Goal: Information Seeking & Learning: Find specific fact

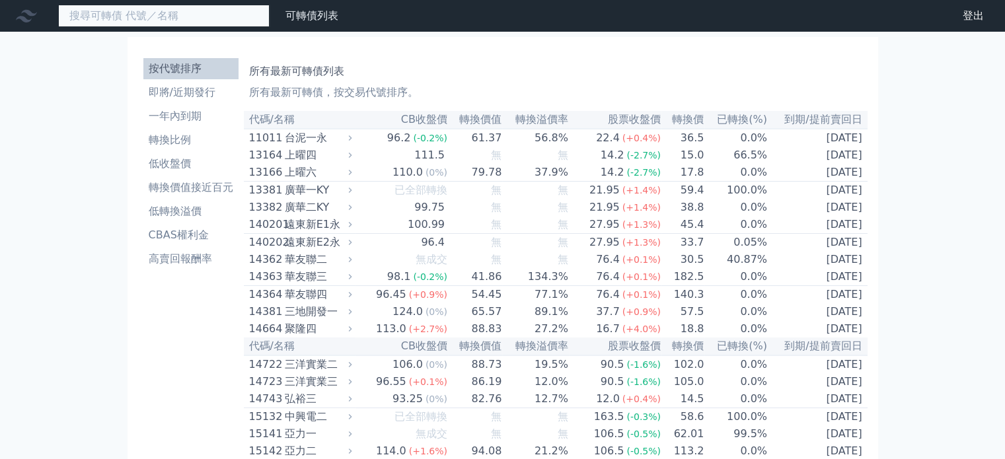
click at [221, 19] on input at bounding box center [164, 16] width 212 height 22
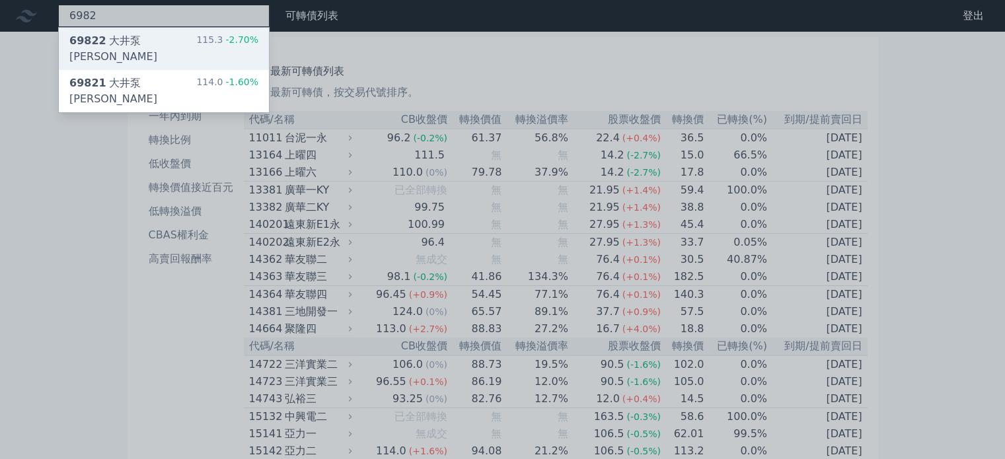
type input "6982"
click at [217, 42] on div "115.3 -2.70%" at bounding box center [227, 49] width 62 height 32
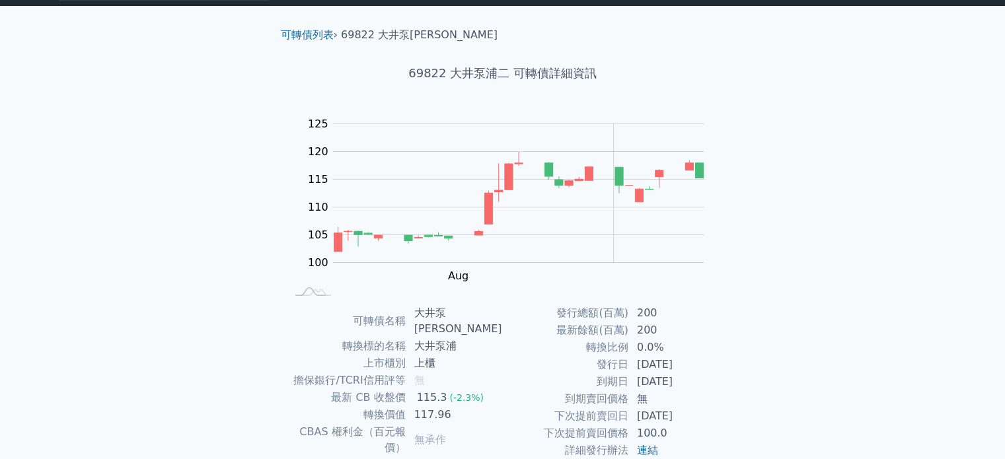
scroll to position [153, 0]
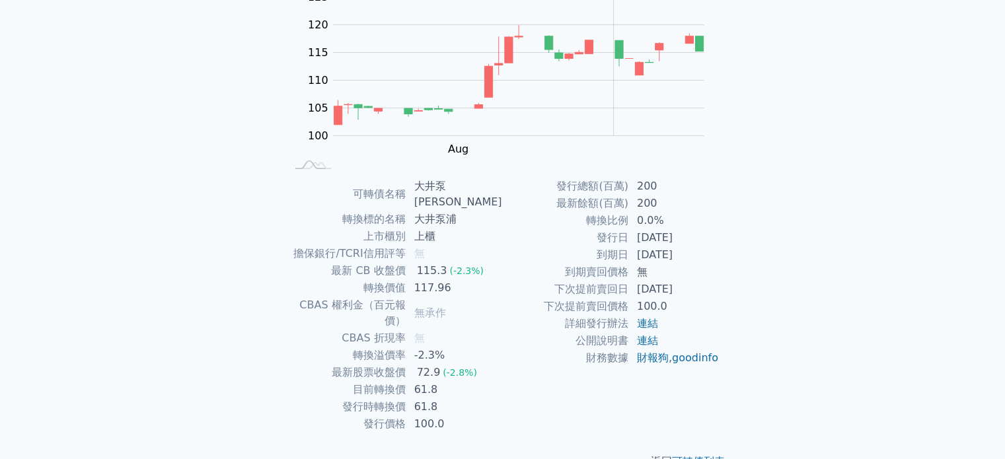
click at [111, 143] on div "可轉債列表 財務數據 可轉債列表 財務數據 登出 登出 可轉債列表 › 69822 大井泵[PERSON_NAME] 69822 大井泵浦二 可轉債詳細資訊 …" at bounding box center [502, 169] width 1005 height 644
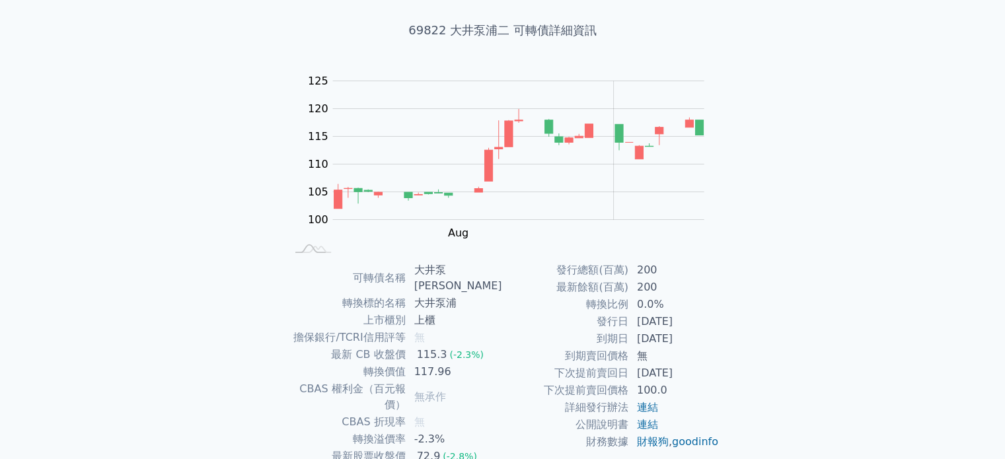
scroll to position [0, 0]
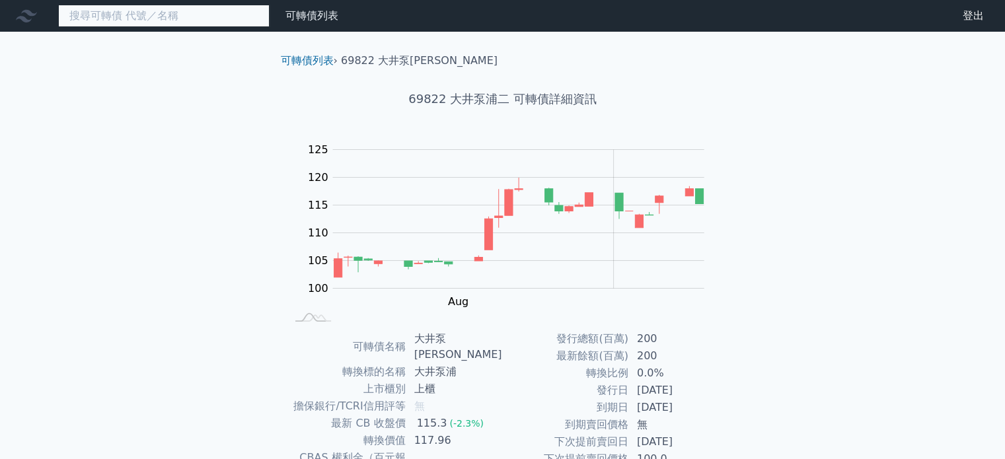
click at [134, 17] on input at bounding box center [164, 16] width 212 height 22
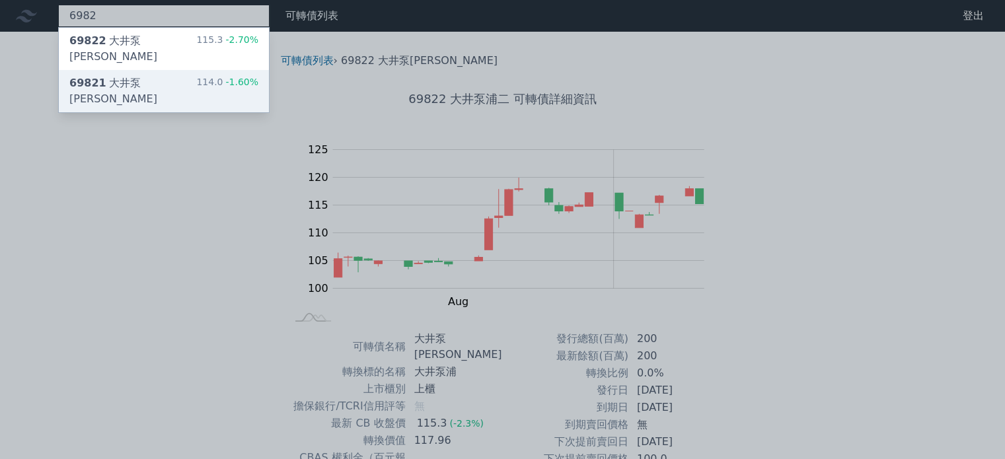
type input "6982"
click at [165, 70] on div "69821 大井泵浦一 114.0 -1.60%" at bounding box center [164, 91] width 210 height 42
